Goal: Obtain resource: Obtain resource

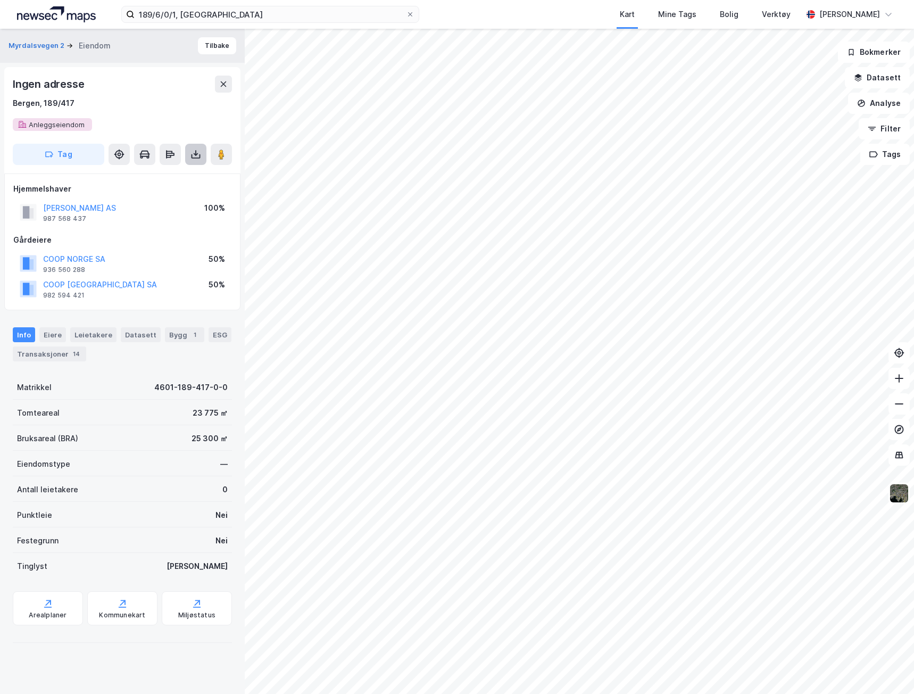
click at [195, 156] on icon at bounding box center [195, 154] width 11 height 11
click at [164, 175] on div "Last ned grunnbok" at bounding box center [143, 175] width 62 height 9
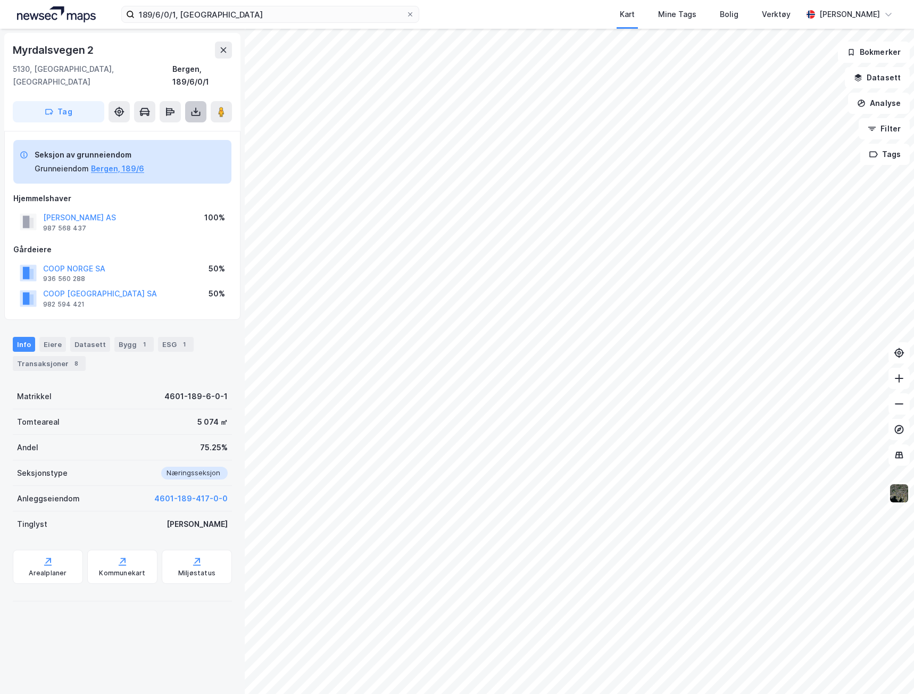
click at [191, 112] on icon at bounding box center [195, 114] width 9 height 4
click at [171, 129] on div "Last ned grunnbok" at bounding box center [143, 133] width 62 height 9
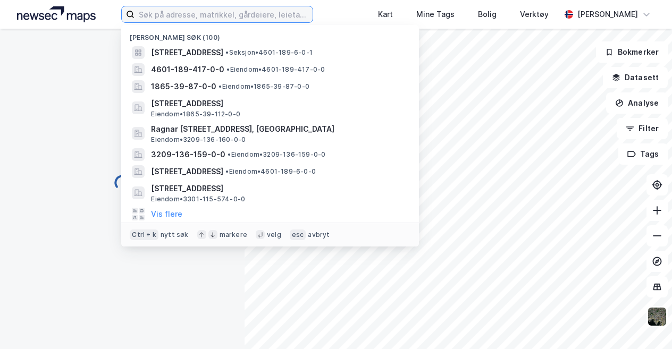
click at [160, 13] on input at bounding box center [224, 14] width 178 height 16
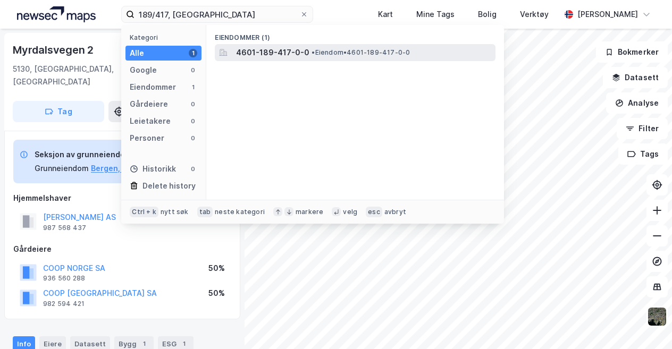
click at [266, 56] on span "4601-189-417-0-0" at bounding box center [272, 52] width 73 height 13
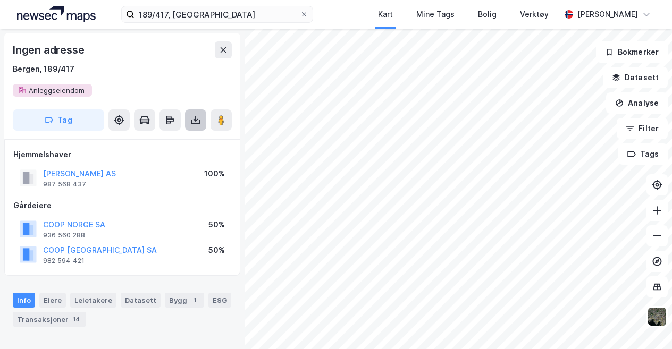
click at [197, 124] on icon at bounding box center [195, 120] width 11 height 11
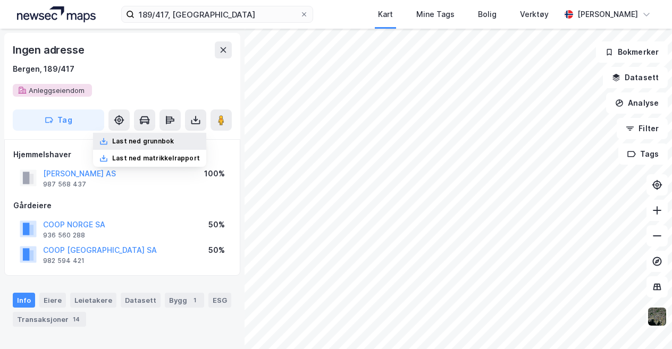
click at [158, 145] on div "Last ned grunnbok" at bounding box center [143, 141] width 62 height 9
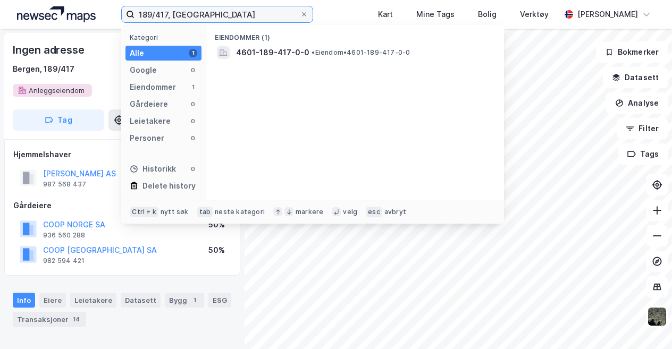
drag, startPoint x: 168, startPoint y: 15, endPoint x: 154, endPoint y: 14, distance: 13.3
click at [154, 14] on input "189/417, bergen" at bounding box center [217, 14] width 165 height 16
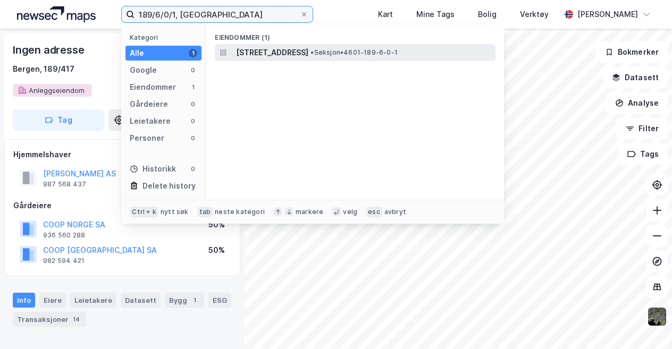
type input "189/6/0/1, [GEOGRAPHIC_DATA]"
click at [291, 53] on span "Myrdalsvegen 2, 5130, NYBORG, BERGEN" at bounding box center [272, 52] width 72 height 13
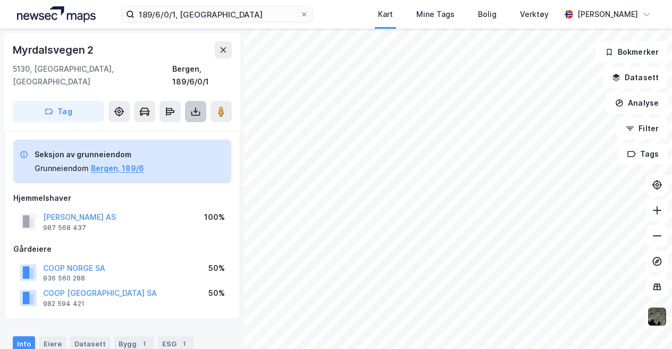
click at [195, 112] on icon at bounding box center [195, 114] width 9 height 4
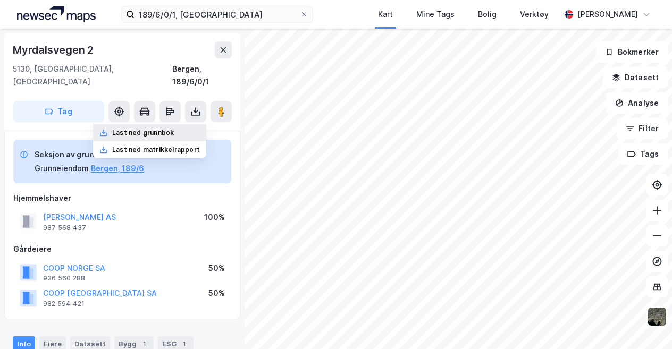
click at [168, 129] on div "Last ned grunnbok" at bounding box center [143, 133] width 62 height 9
